Goal: Task Accomplishment & Management: Manage account settings

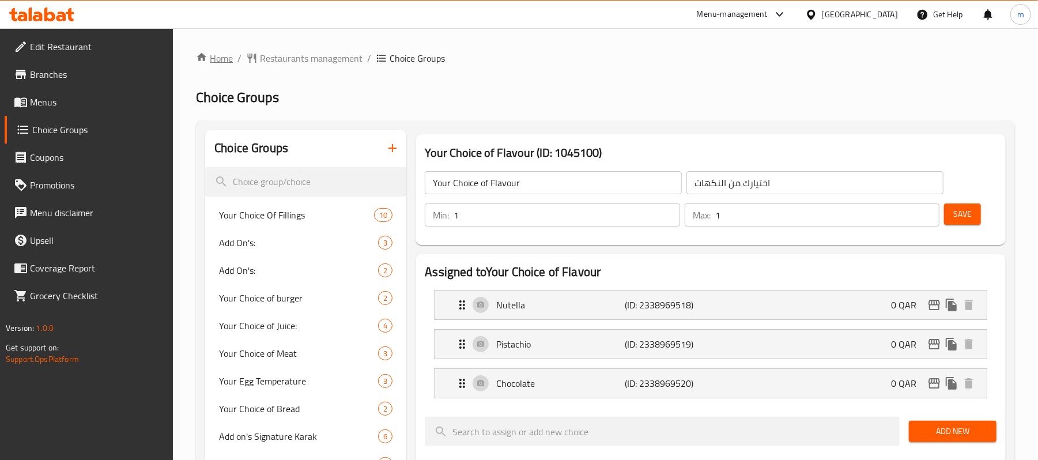
click at [218, 65] on link "Home" at bounding box center [214, 58] width 37 height 14
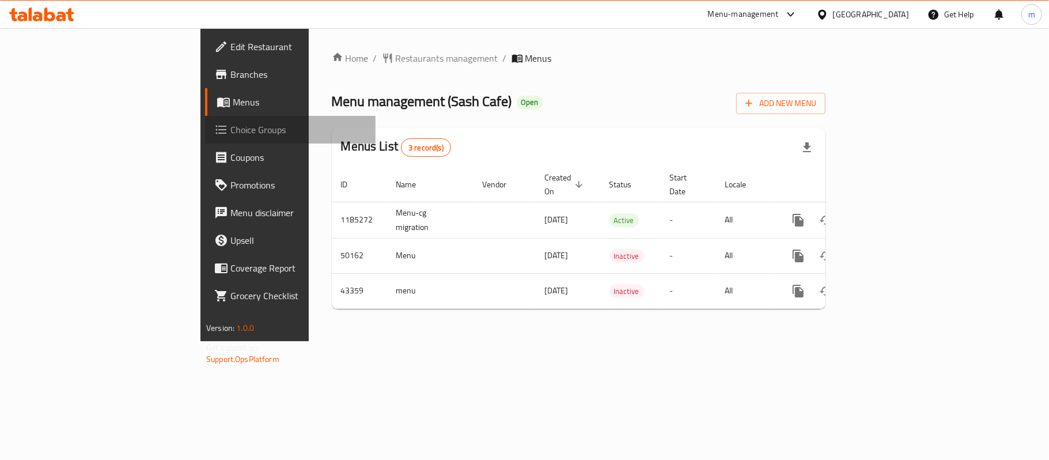
click at [230, 136] on span "Choice Groups" at bounding box center [298, 130] width 136 height 14
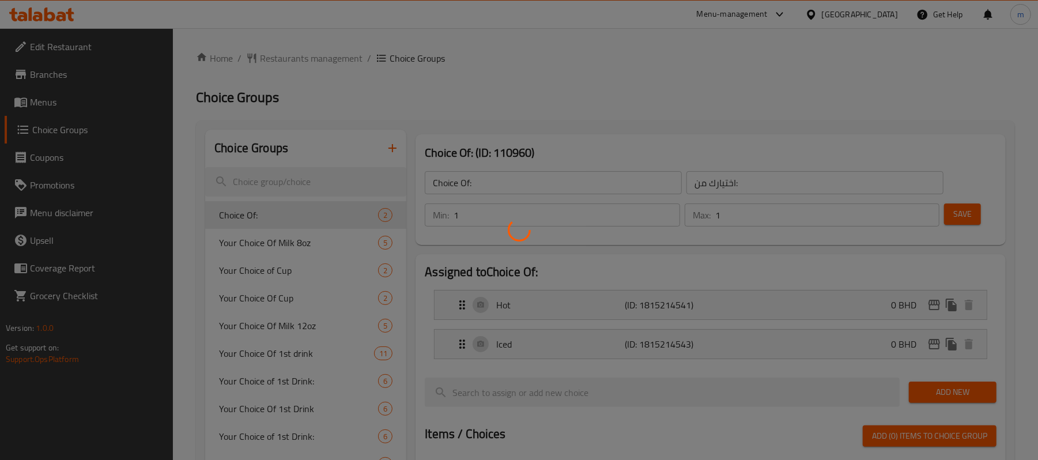
scroll to position [77, 0]
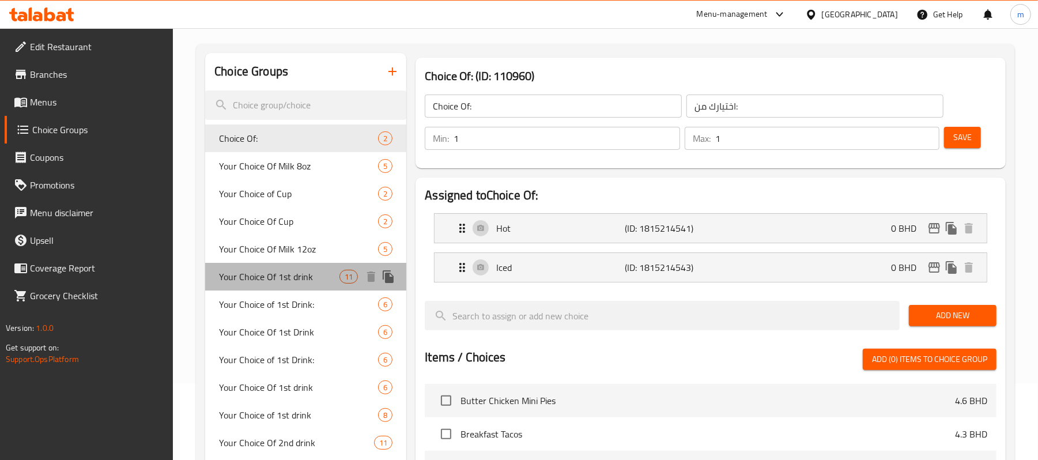
click at [295, 283] on span "Your Choice Of 1st drink" at bounding box center [279, 277] width 120 height 14
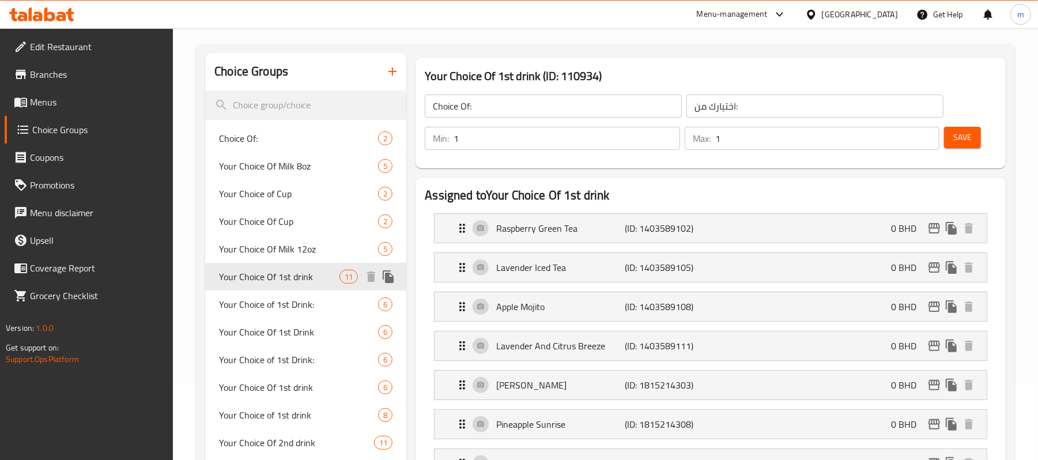
type input "Your Choice Of 1st drink"
type input "اختيارك من المشروب الاول"
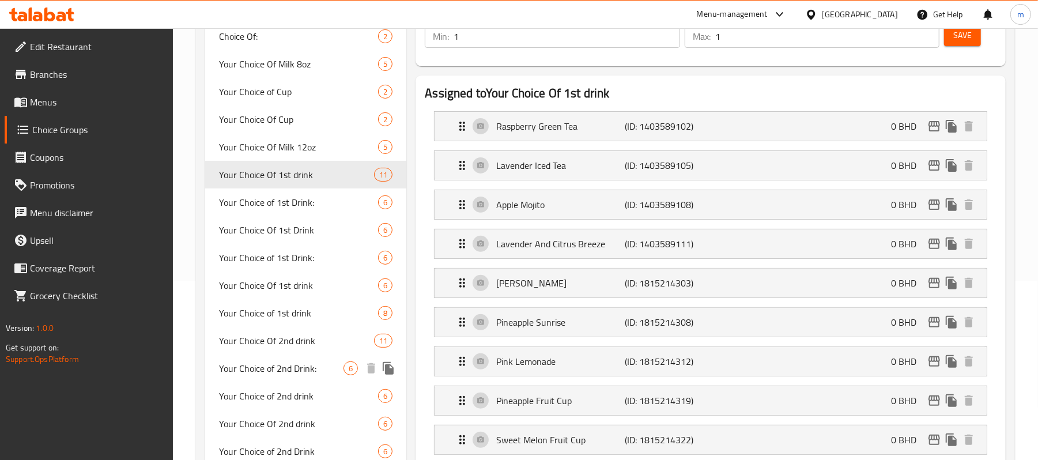
scroll to position [153, 0]
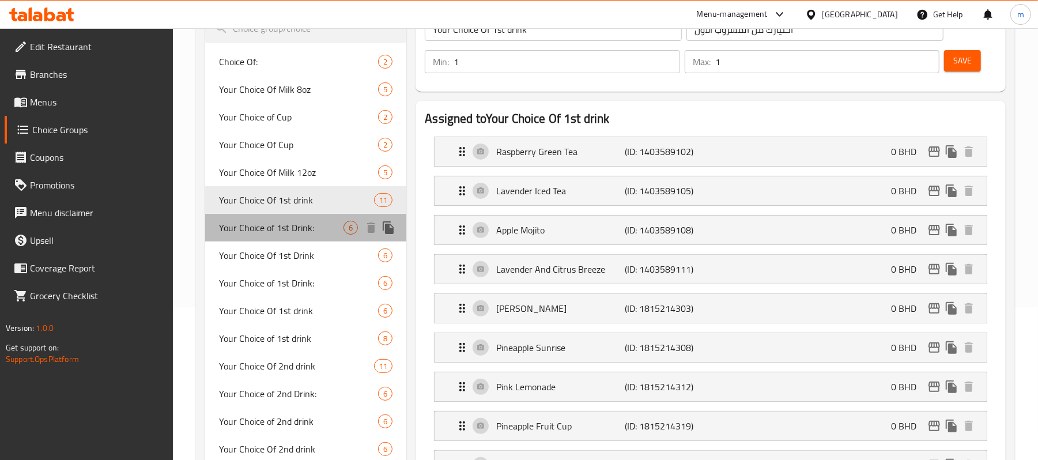
click at [301, 233] on span "Your Choice of 1st Drink:" at bounding box center [281, 228] width 124 height 14
type input "Your Choice of 1st Drink:"
type input "اختيارك من المشروب الأول:"
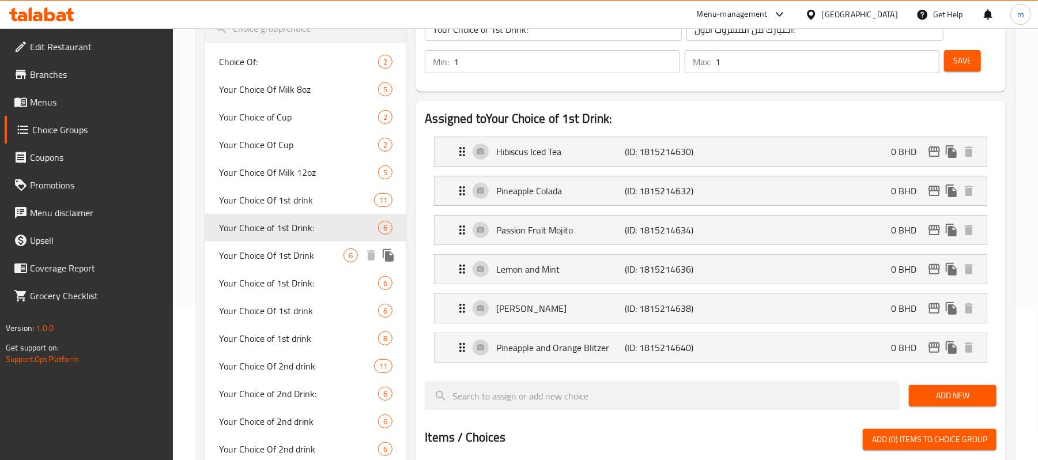
click at [286, 252] on span "Your Choice Of 1st Drink" at bounding box center [281, 255] width 124 height 14
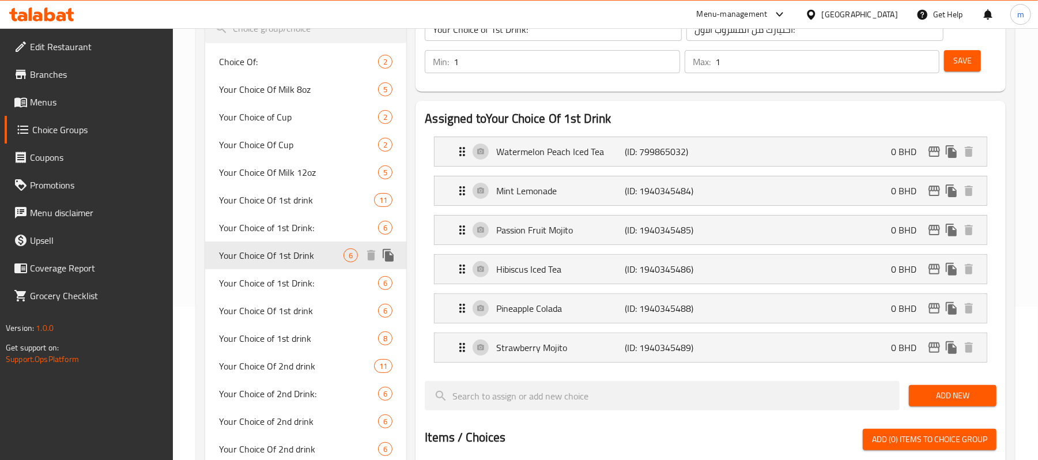
type input "Your Choice Of 1st Drink"
type input "اختيارك للمشروب الأول"
click at [277, 282] on span "Your Choice of 1st Drink:" at bounding box center [281, 283] width 124 height 14
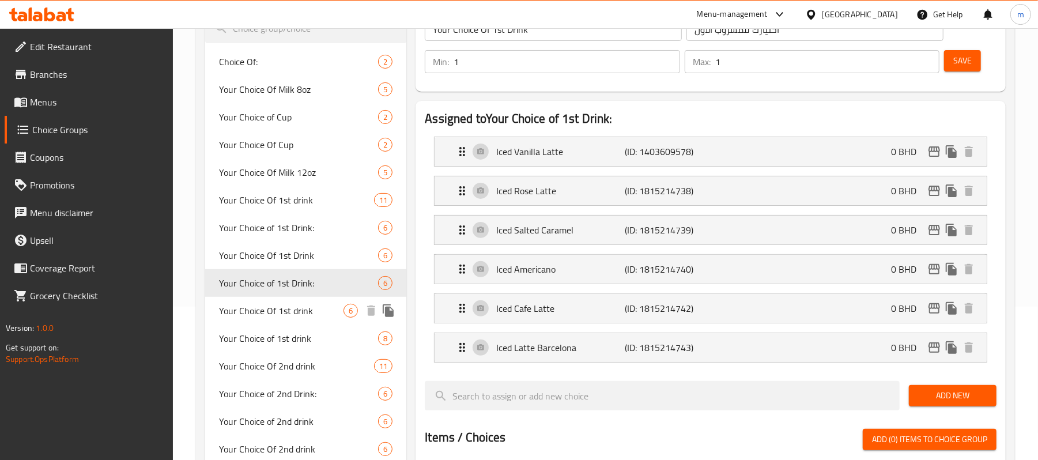
type input "Your Choice of 1st Drink:"
type input "اختيارك من المشروب الأول:"
type input "0"
click at [273, 307] on span "Your Choice Of 1st drink" at bounding box center [281, 311] width 124 height 14
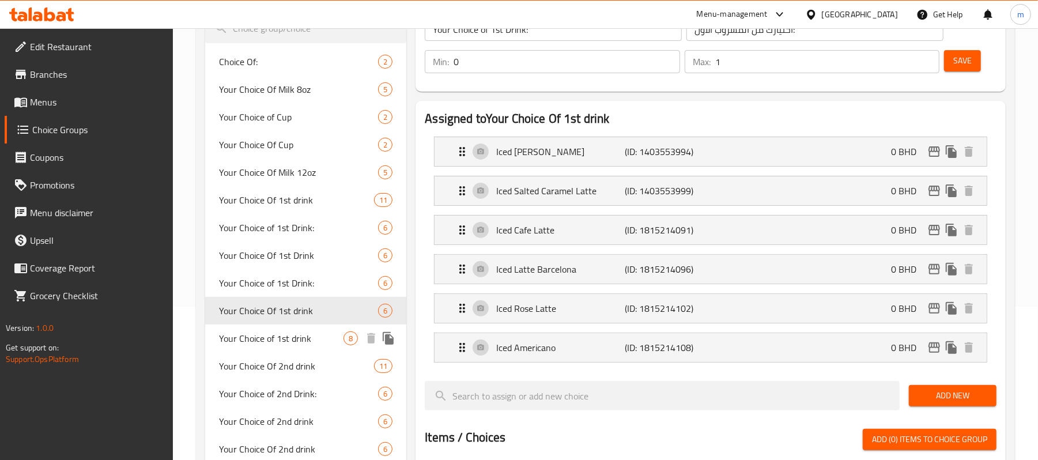
type input "Your Choice Of 1st drink"
type input "اختيارك من المشروب الاول"
type input "1"
click at [272, 338] on span "Your Choice of 1st drink" at bounding box center [281, 338] width 124 height 14
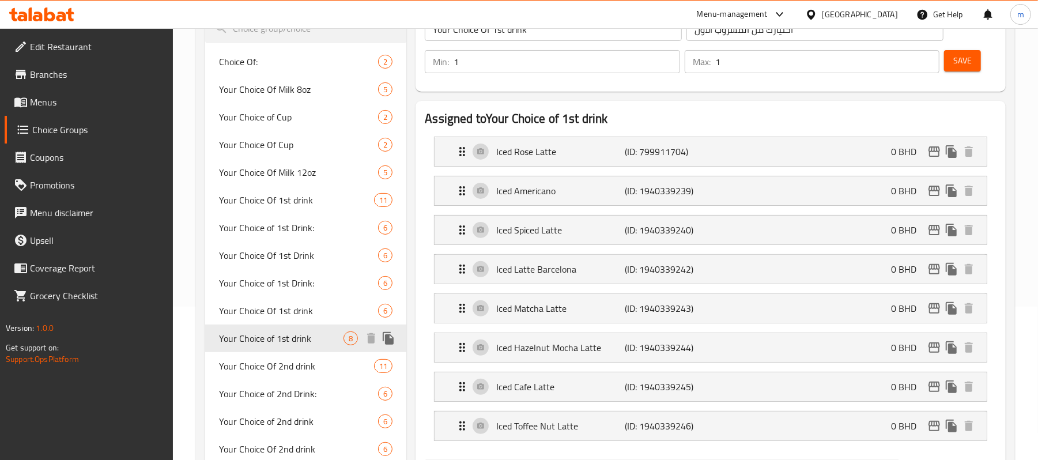
type input "Your Choice of 1st drink"
type input "اختيارك للمشروب الأول"
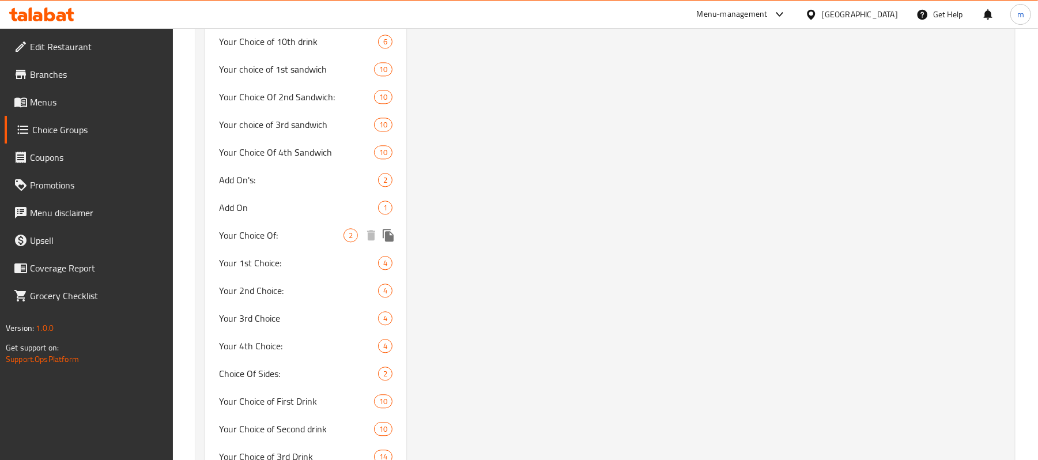
scroll to position [1990, 0]
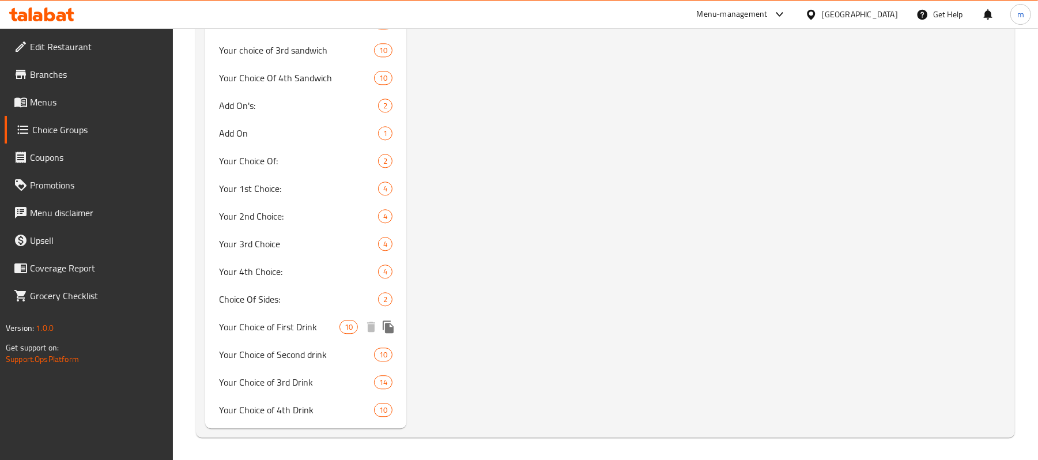
click at [305, 323] on span "Your Choice of First Drink" at bounding box center [279, 327] width 120 height 14
type input "Your Choice of First Drink"
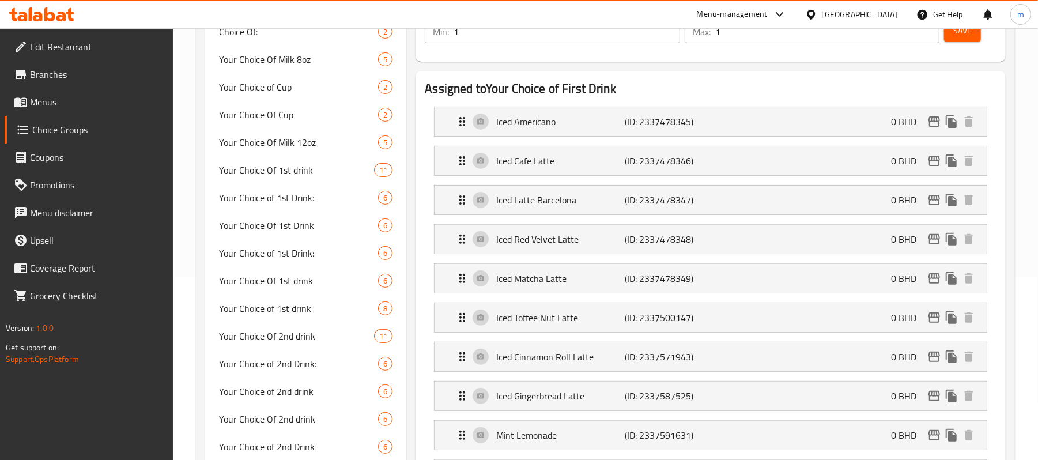
scroll to position [300, 0]
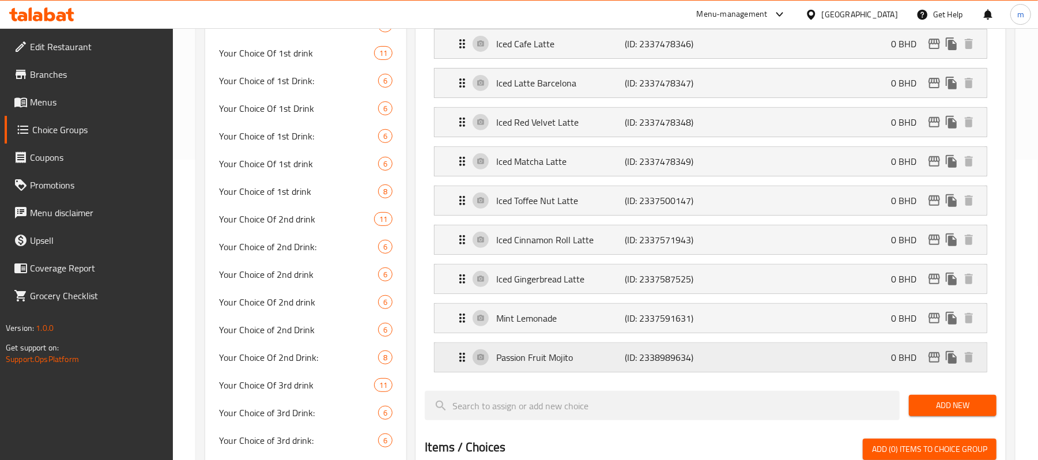
click at [547, 364] on p "Passion Fruit Mojito" at bounding box center [560, 357] width 128 height 14
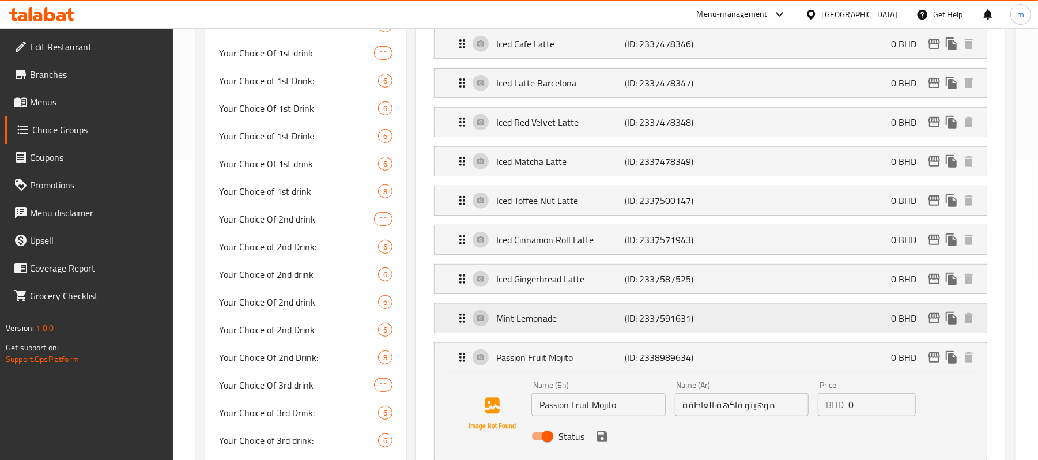
click at [536, 325] on p "Mint Lemonade" at bounding box center [560, 318] width 128 height 14
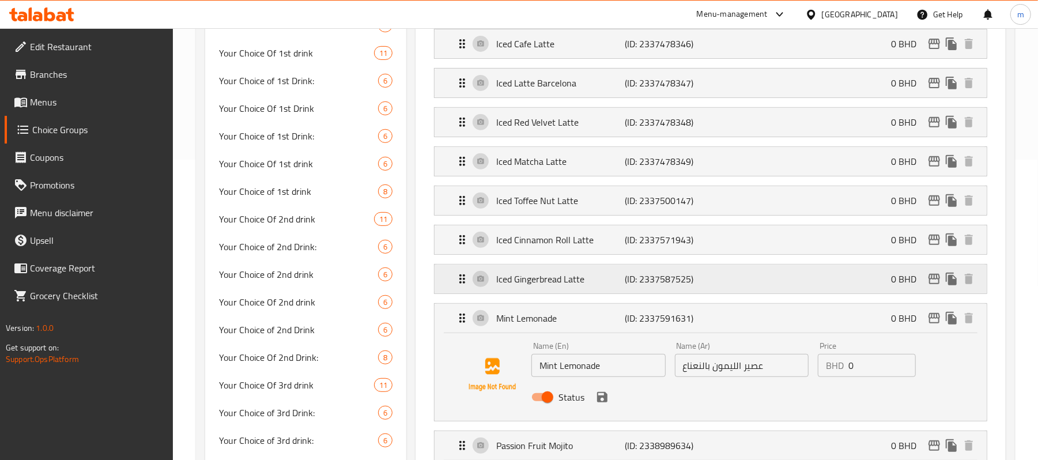
click at [538, 282] on p "Iced Gingerbread Latte" at bounding box center [560, 279] width 128 height 14
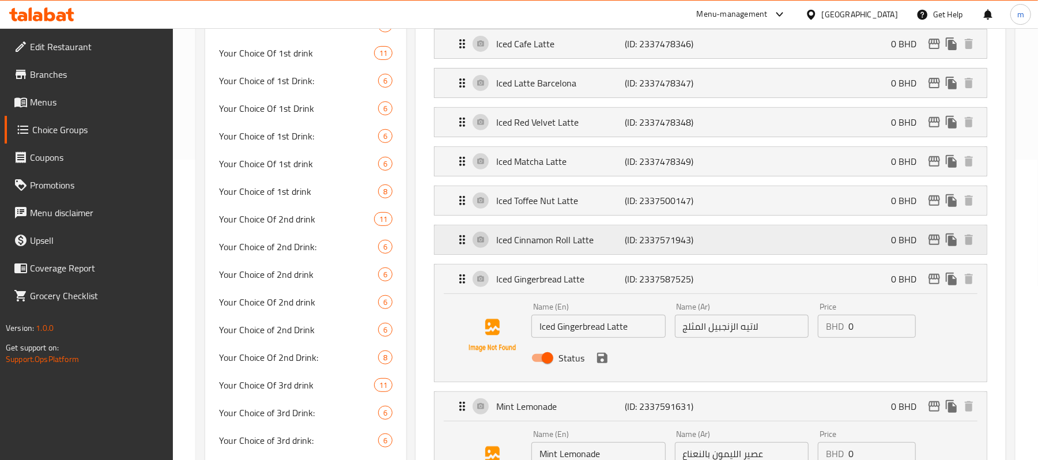
click at [542, 242] on p "Iced Cinnamon Roll Latte" at bounding box center [560, 240] width 128 height 14
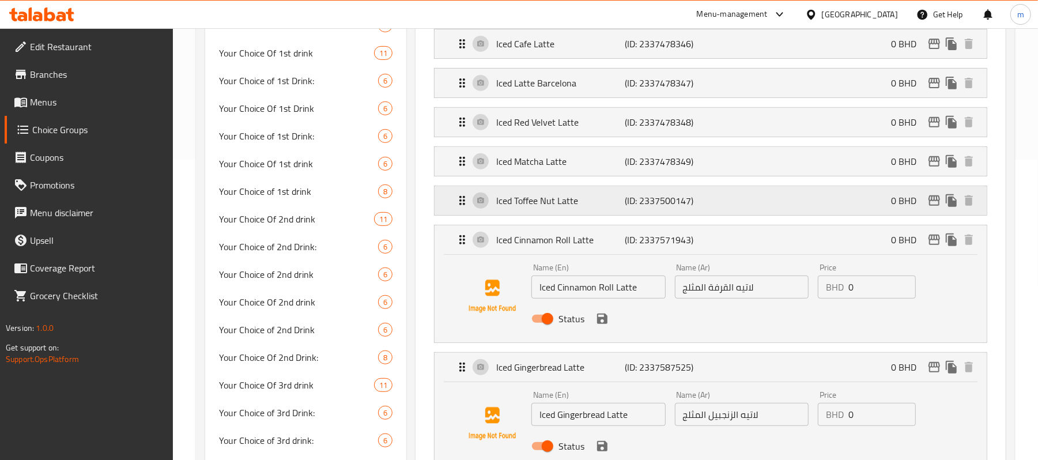
click at [539, 213] on div "Iced Toffee Nut Latte (ID: 2337500147) 0 BHD" at bounding box center [713, 200] width 517 height 29
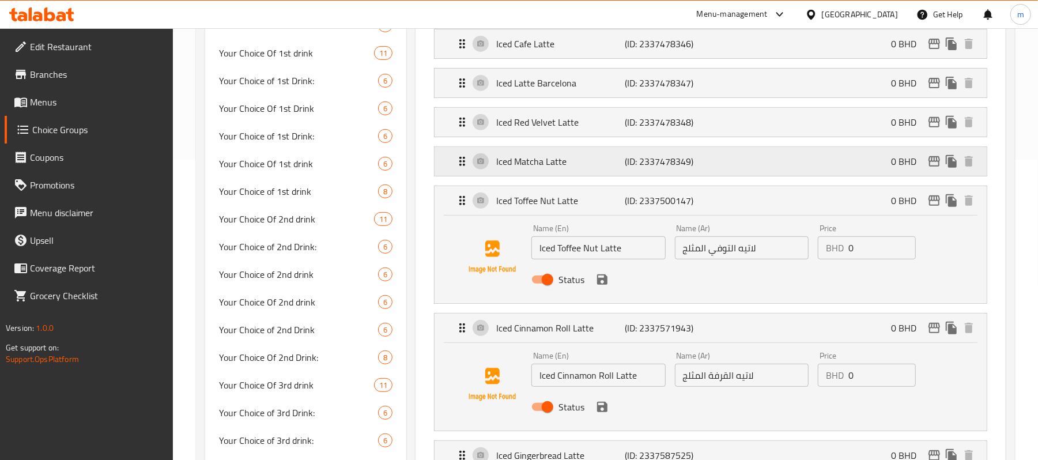
click at [538, 174] on div "Iced Matcha Latte (ID: 2337478349) 0 BHD" at bounding box center [713, 161] width 517 height 29
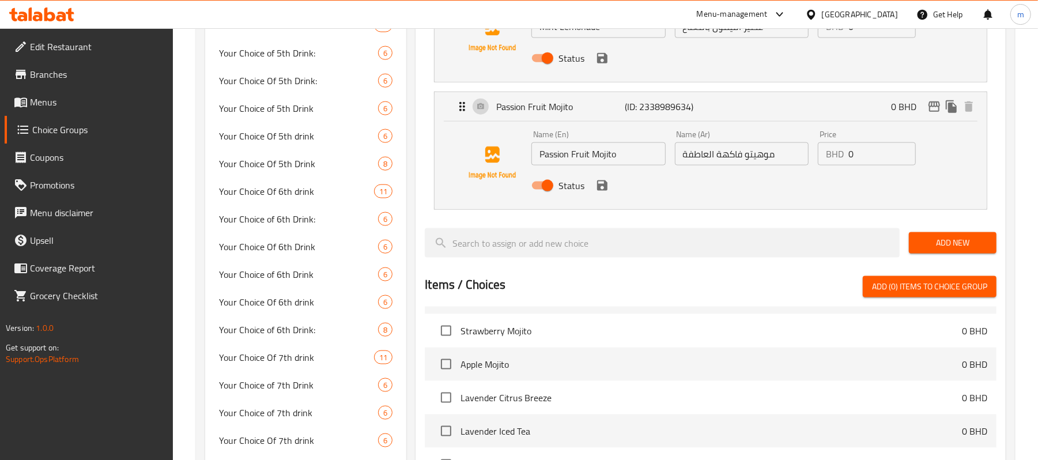
scroll to position [1766, 0]
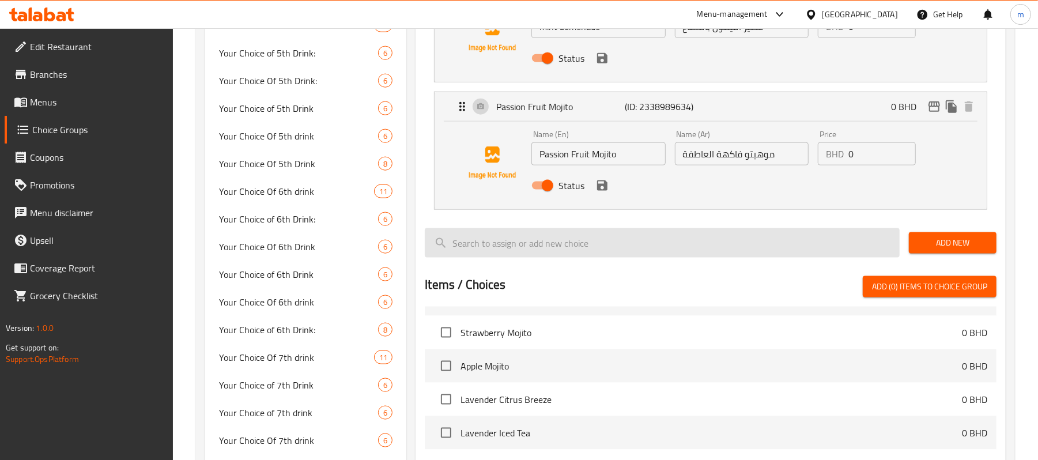
click at [542, 240] on input "search" at bounding box center [662, 242] width 475 height 29
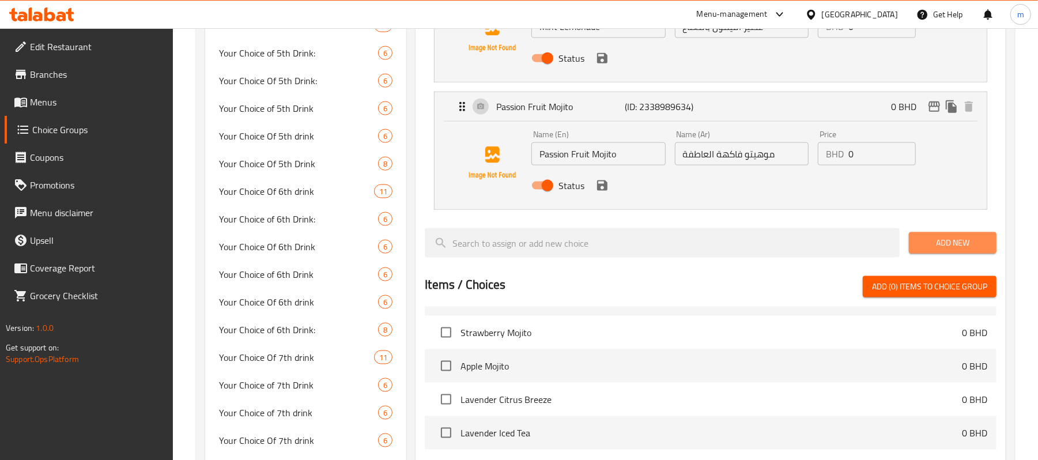
click at [914, 248] on button "Add New" at bounding box center [953, 242] width 88 height 21
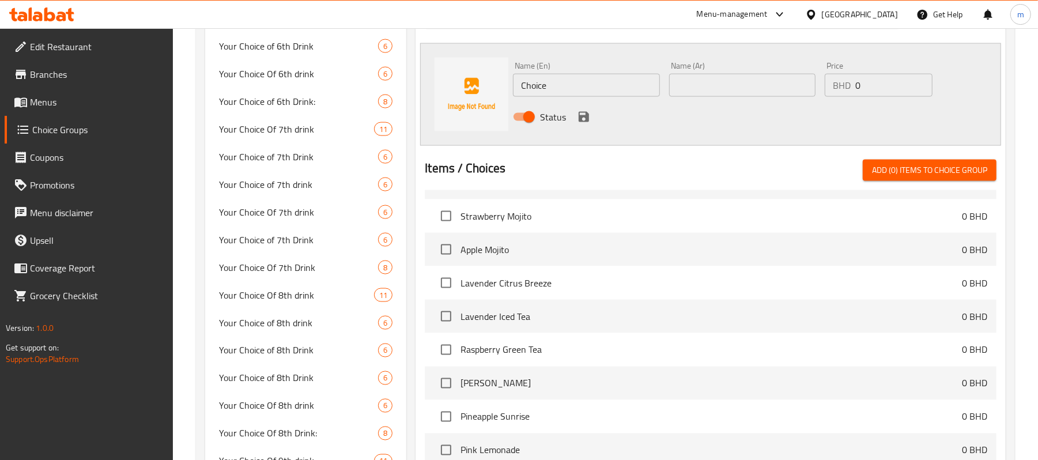
scroll to position [1299, 0]
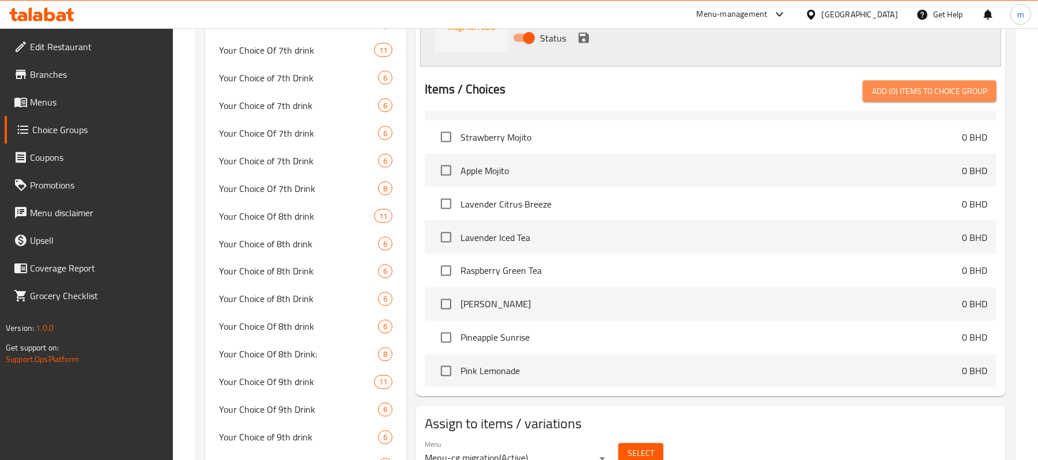
click at [943, 94] on span "Add (0) items to choice group" at bounding box center [929, 91] width 115 height 14
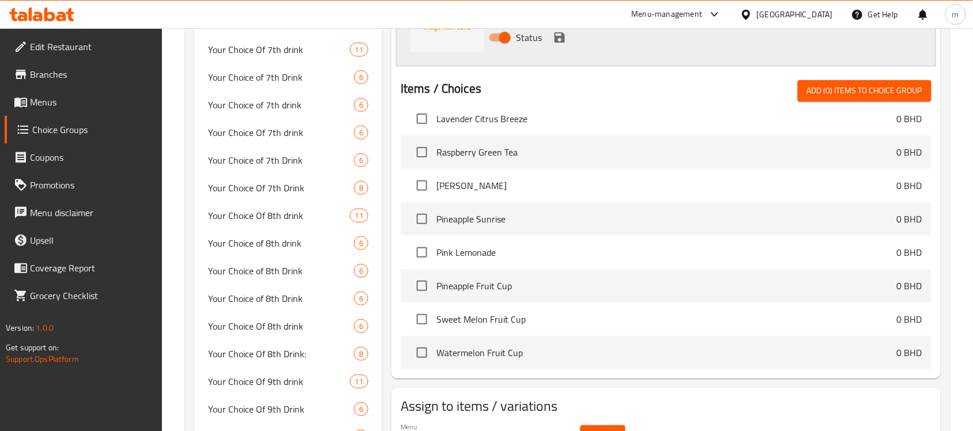
scroll to position [10804, 0]
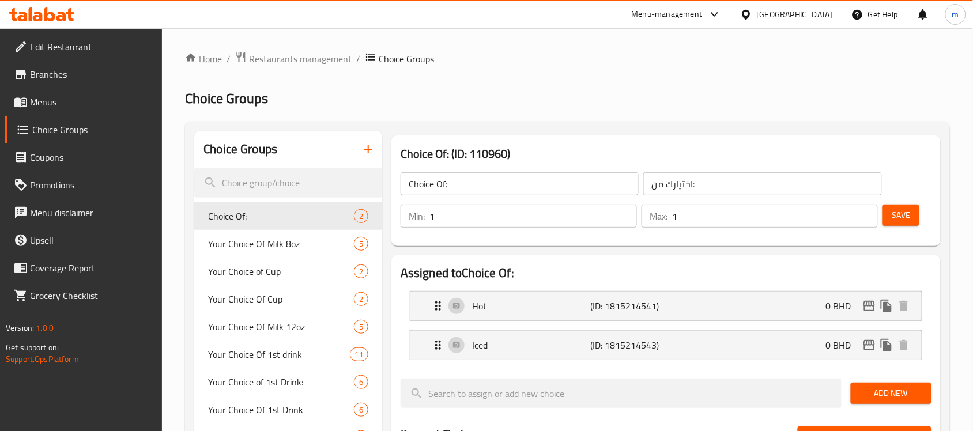
click at [217, 62] on link "Home" at bounding box center [203, 59] width 37 height 14
